Goal: Contribute content: Add original content to the website for others to see

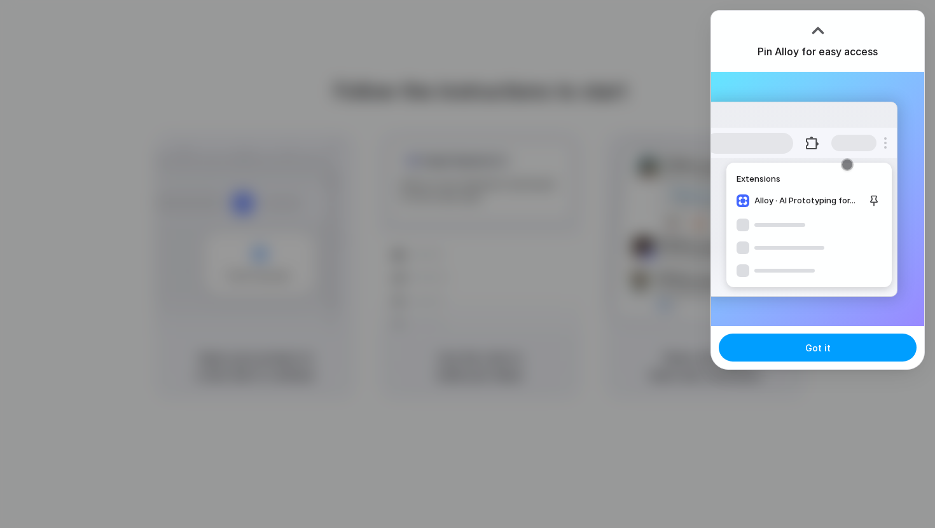
click at [778, 347] on button "Got it" at bounding box center [818, 348] width 198 height 28
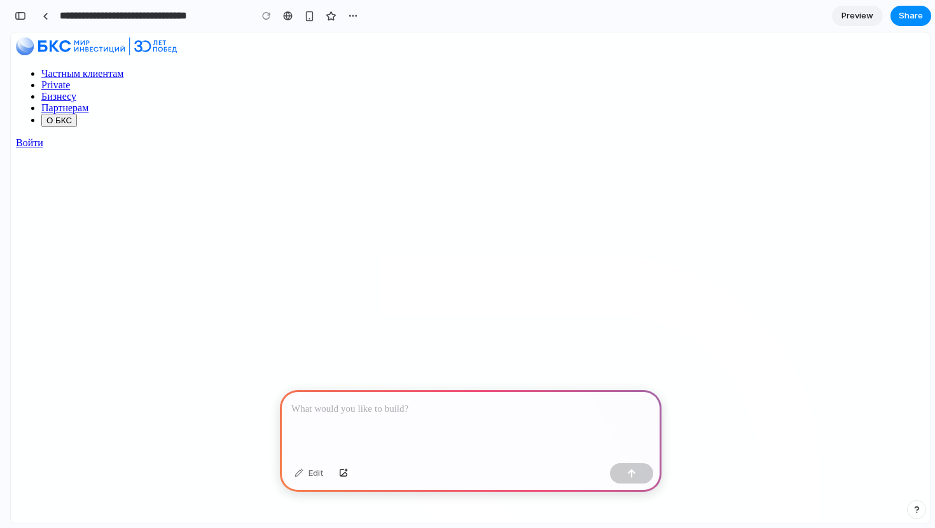
click at [341, 411] on p at bounding box center [470, 409] width 359 height 15
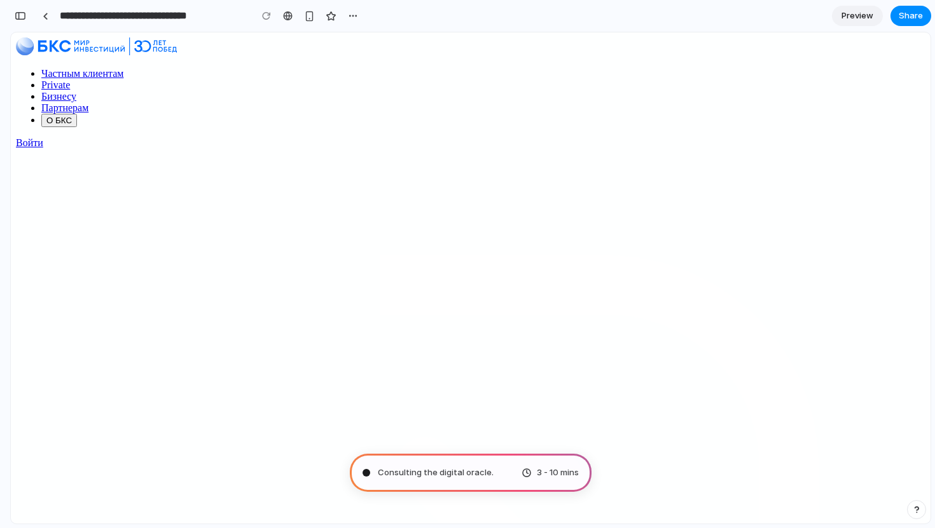
click at [483, 478] on span "Consulting the digital oracle ." at bounding box center [436, 473] width 116 height 13
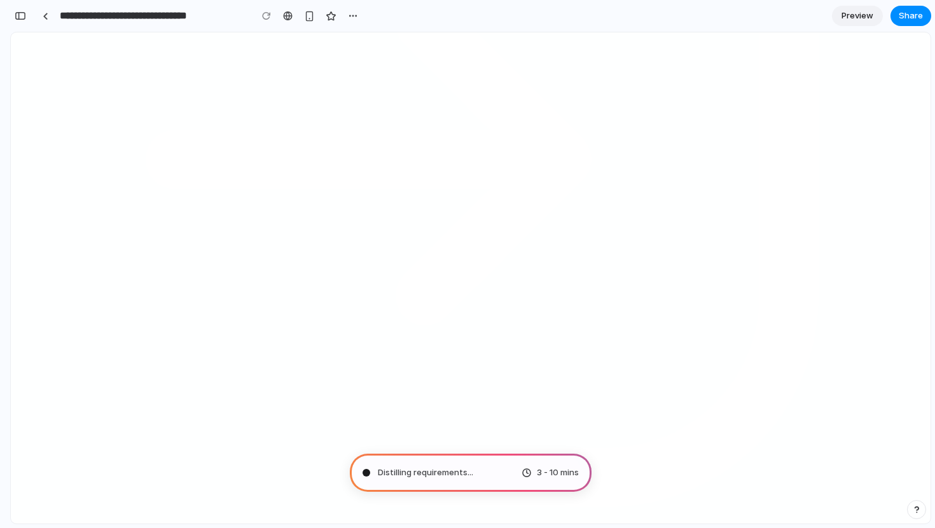
scroll to position [450, 0]
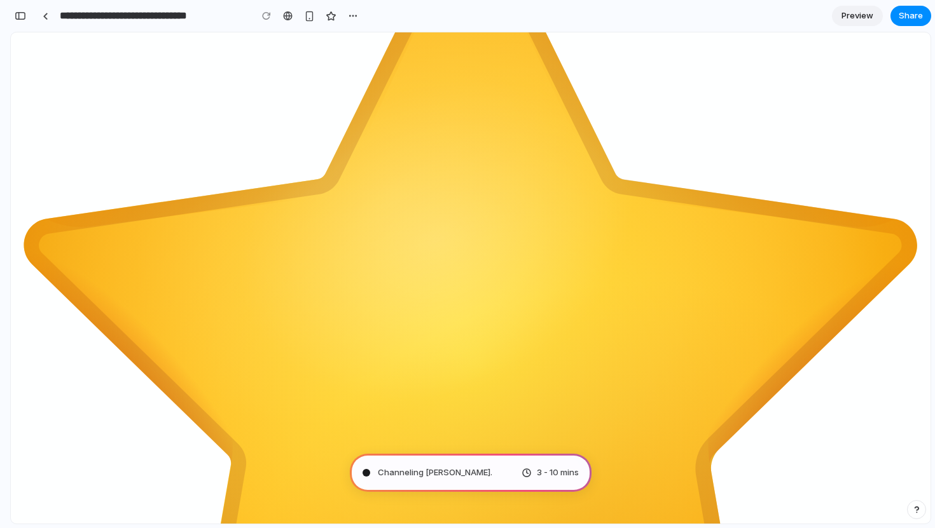
scroll to position [1193, 0]
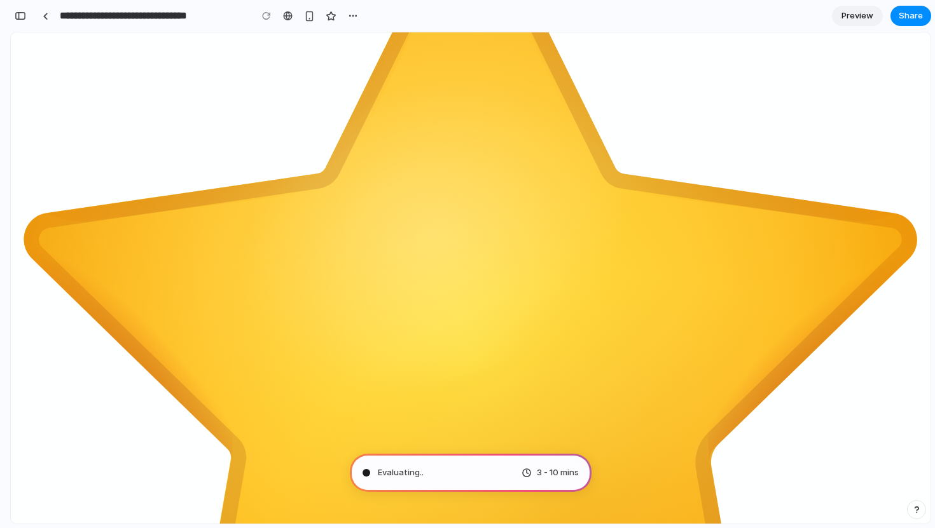
type input "**********"
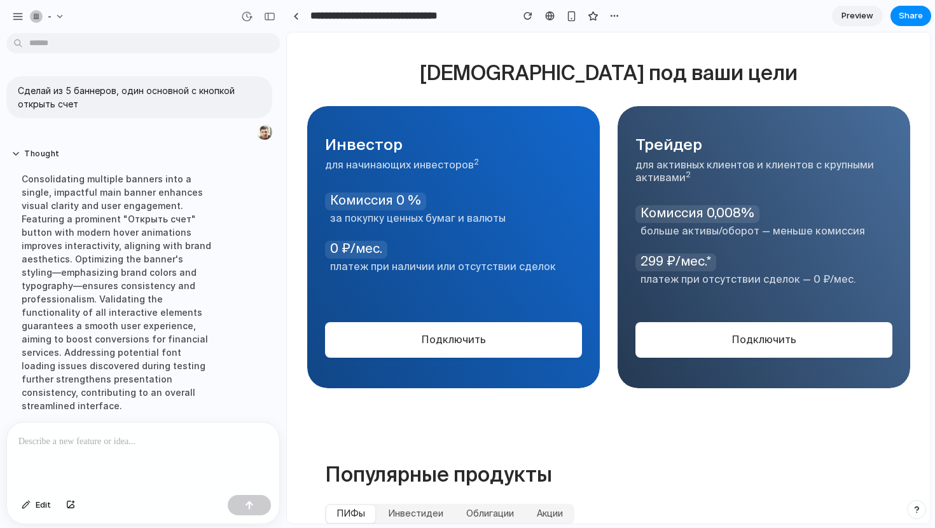
scroll to position [1185, 0]
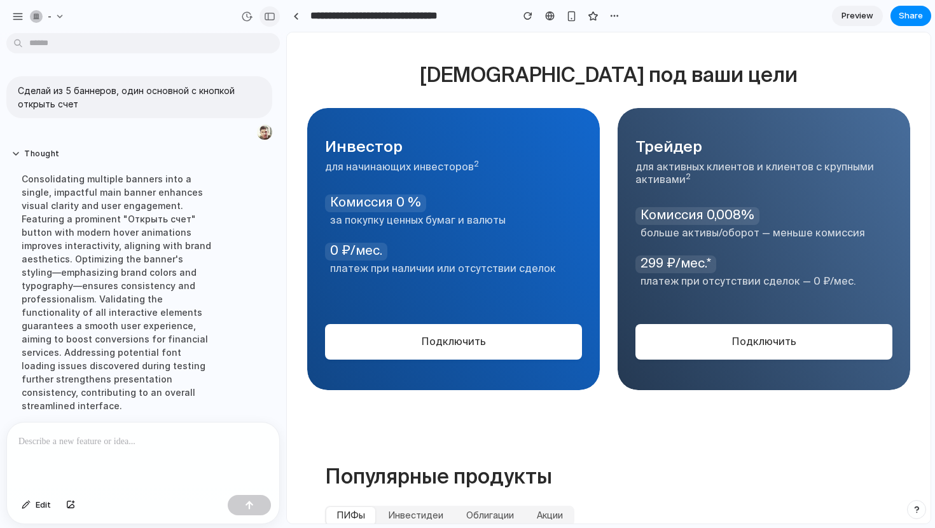
click at [272, 13] on div "button" at bounding box center [269, 16] width 11 height 9
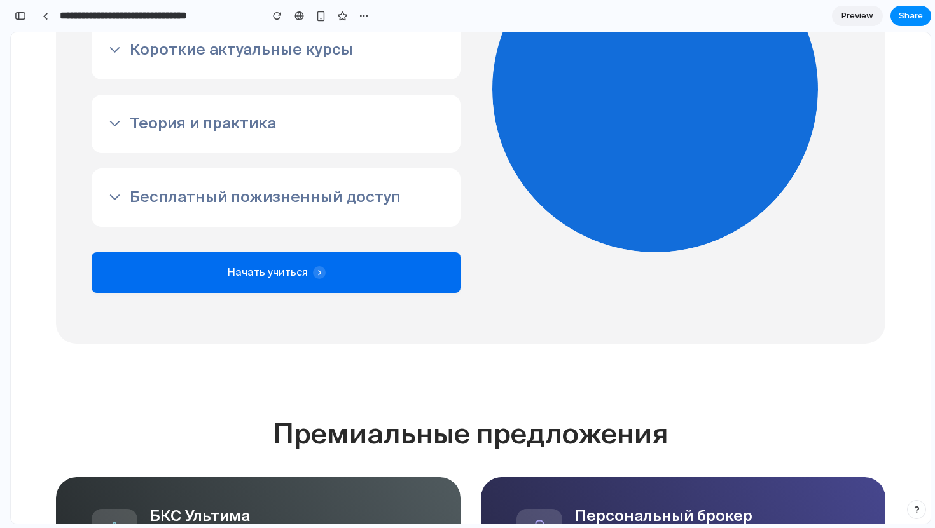
scroll to position [2412, 0]
